Goal: Task Accomplishment & Management: Use online tool/utility

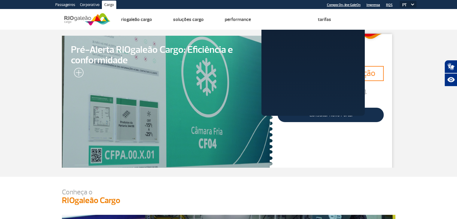
click at [280, 26] on li "Atendimento" at bounding box center [284, 19] width 46 height 20
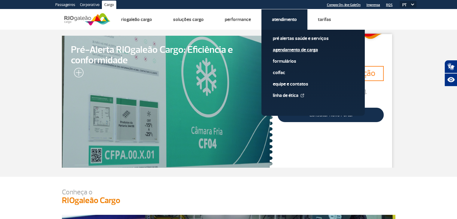
click at [276, 50] on link "Agendamento de Carga" at bounding box center [313, 50] width 80 height 7
drag, startPoint x: 282, startPoint y: 21, endPoint x: 278, endPoint y: 33, distance: 13.1
click at [282, 21] on link "Atendimento" at bounding box center [284, 20] width 25 height 6
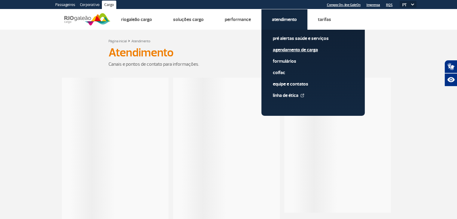
click at [286, 51] on link "Agendamento de Carga" at bounding box center [313, 50] width 80 height 7
